Goal: Task Accomplishment & Management: Use online tool/utility

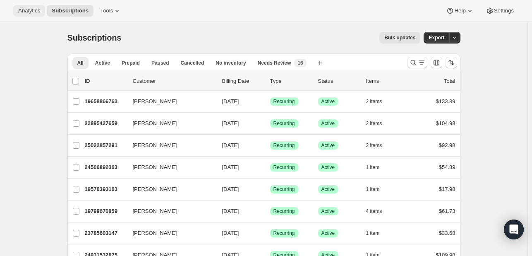
click at [24, 8] on span "Analytics" at bounding box center [29, 10] width 22 height 7
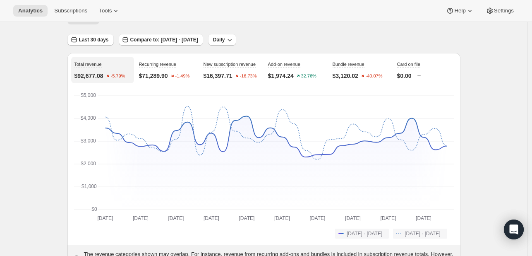
scroll to position [45, 0]
click at [105, 34] on button "Last 30 days" at bounding box center [90, 40] width 46 height 12
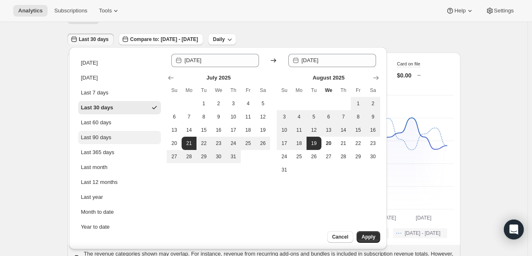
click at [94, 137] on div "Last 90 days" at bounding box center [96, 137] width 31 height 8
type input "[DATE]"
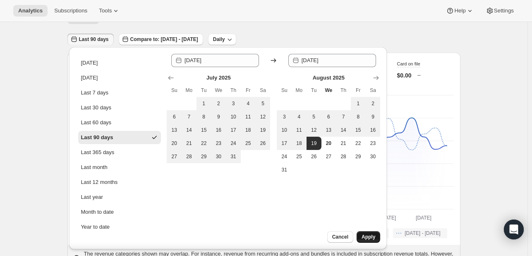
click at [374, 235] on span "Apply" at bounding box center [369, 236] width 14 height 7
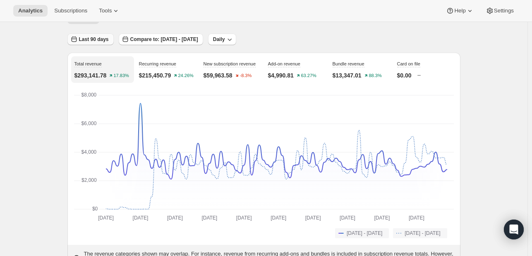
click at [102, 41] on span "Last 90 days" at bounding box center [94, 39] width 30 height 7
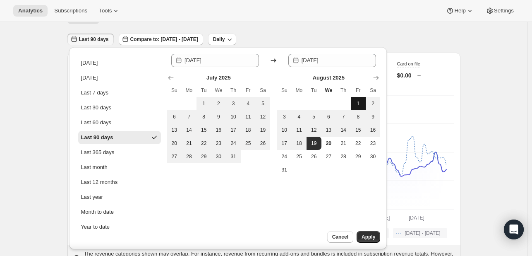
click at [360, 101] on span "1" at bounding box center [358, 103] width 8 height 7
type input "[DATE]"
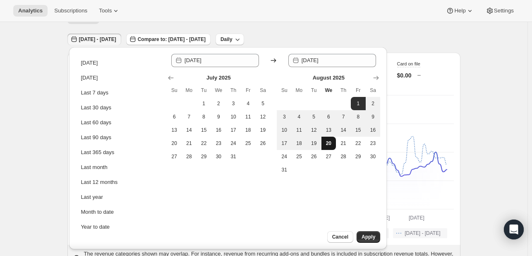
click at [330, 139] on button "20" at bounding box center [328, 143] width 15 height 13
type input "[DATE]"
click at [369, 237] on span "Apply" at bounding box center [369, 236] width 14 height 7
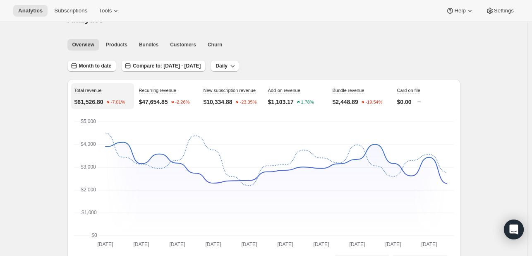
scroll to position [0, 0]
